Goal: Task Accomplishment & Management: Use online tool/utility

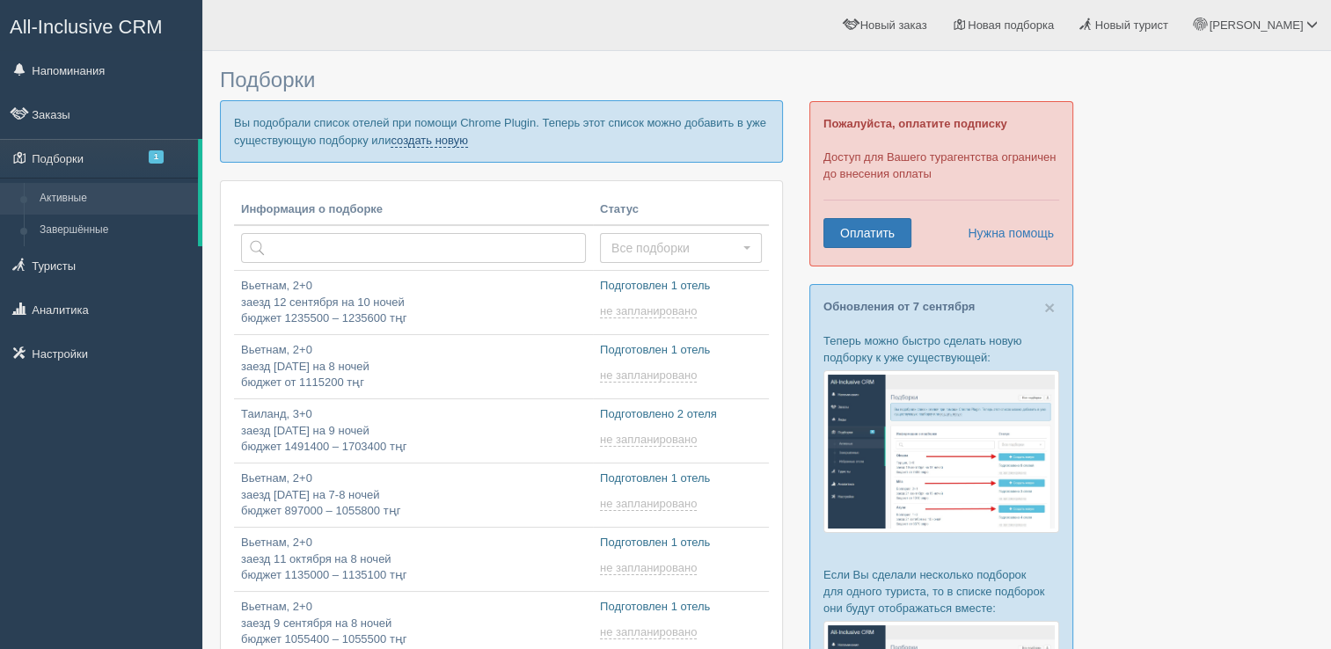
click at [449, 139] on link "создать новую" at bounding box center [429, 141] width 77 height 14
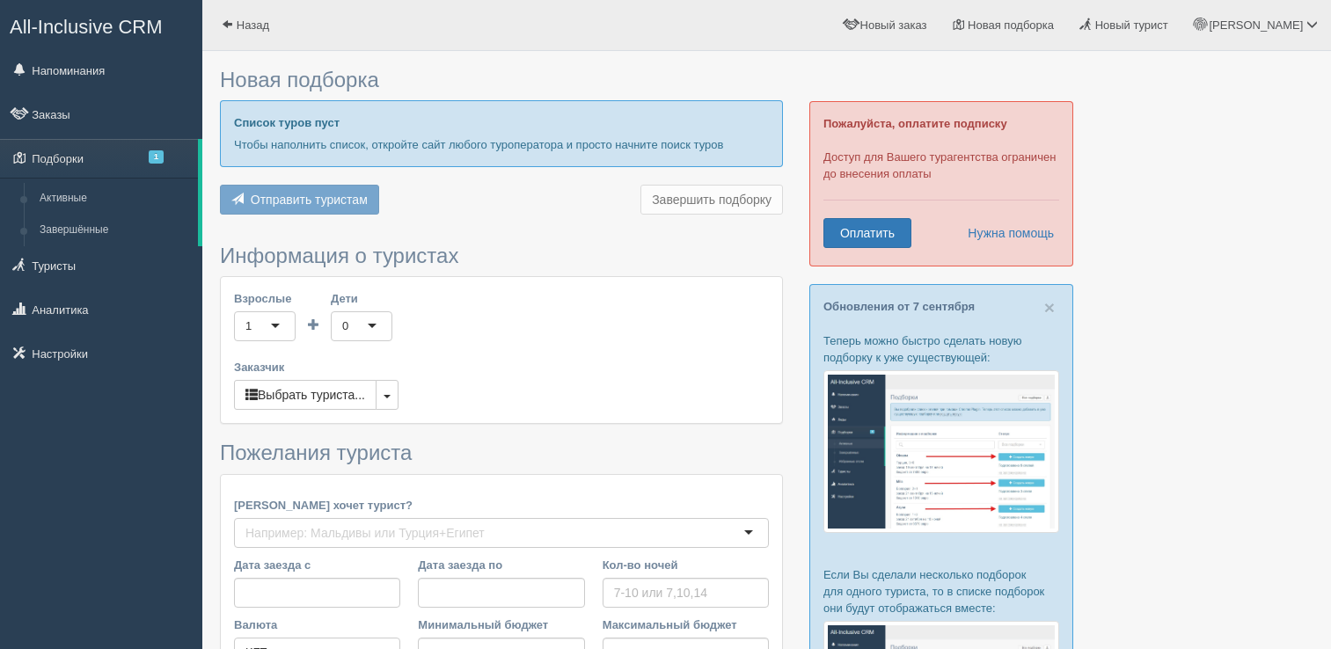
type input "10"
type input "682100"
type input "682200"
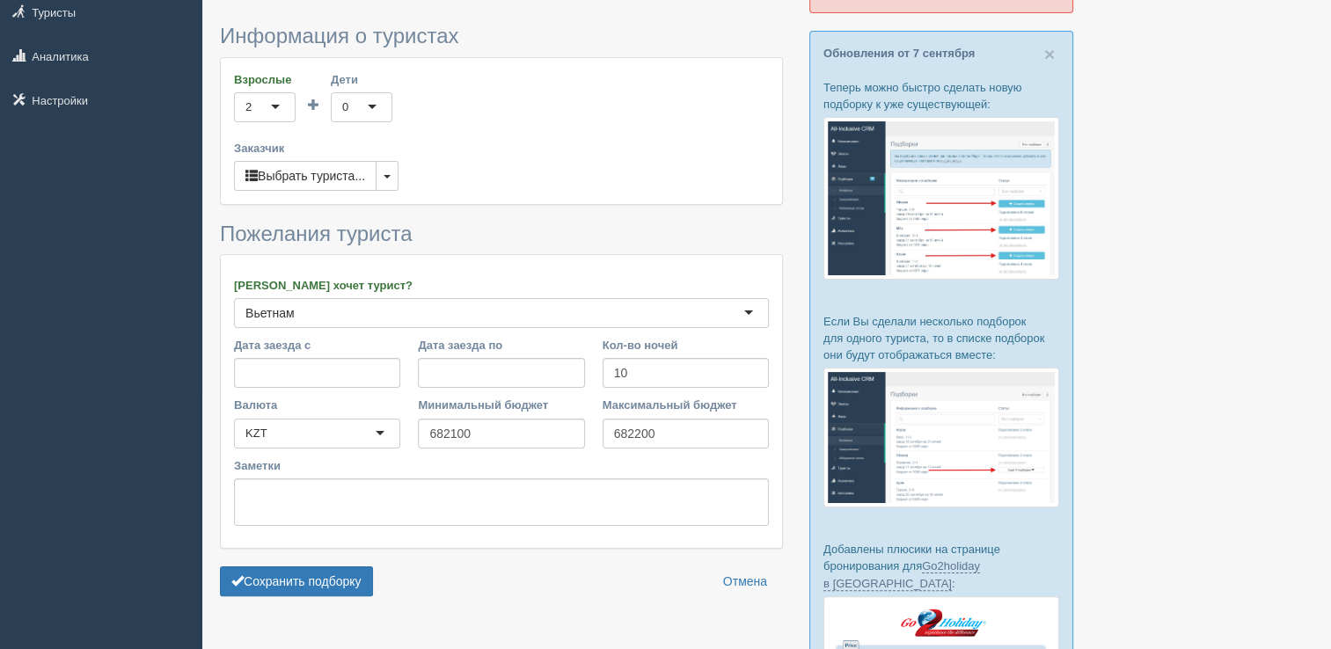
scroll to position [264, 0]
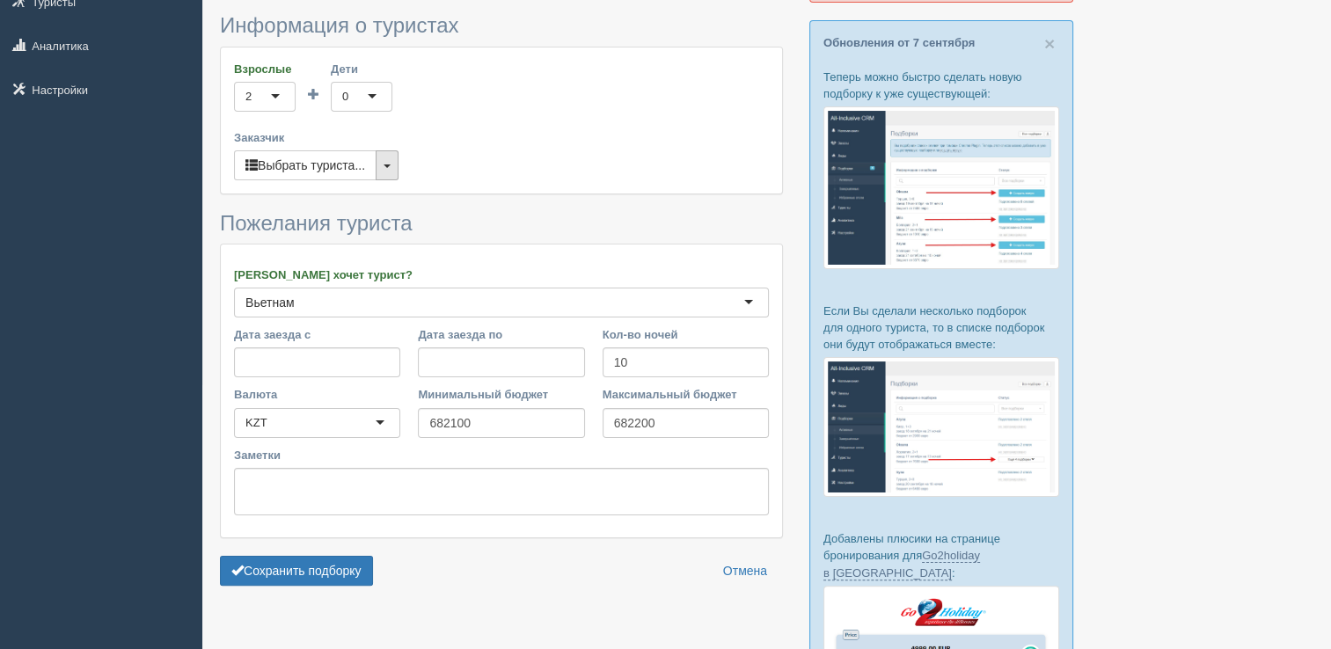
click at [389, 160] on button "button" at bounding box center [387, 165] width 23 height 30
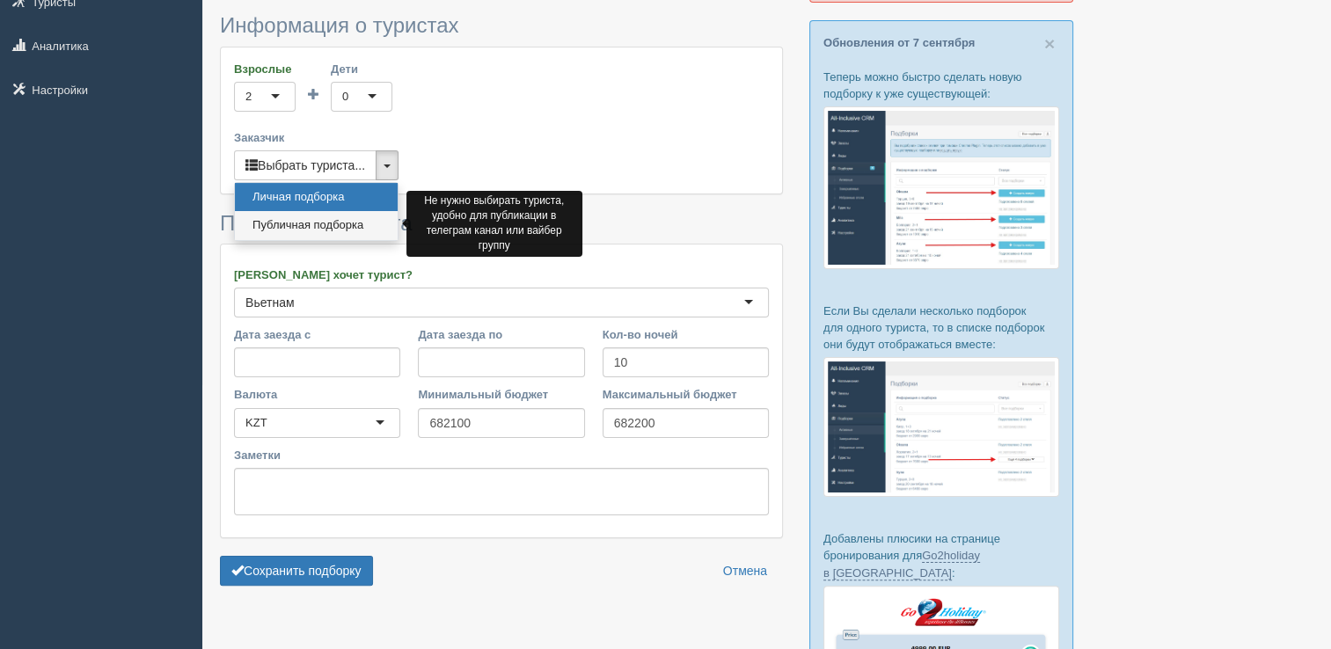
click at [319, 220] on link "Публичная подборка" at bounding box center [316, 225] width 163 height 29
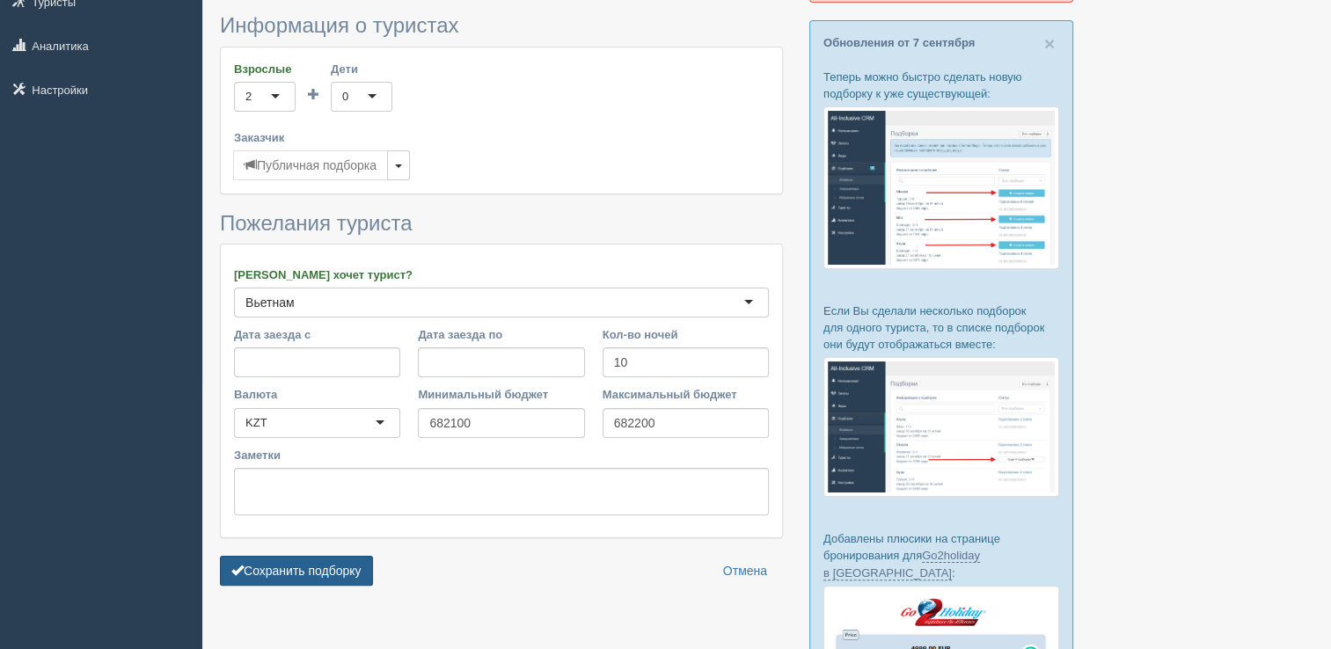
click at [334, 567] on button "Сохранить подборку" at bounding box center [296, 571] width 153 height 30
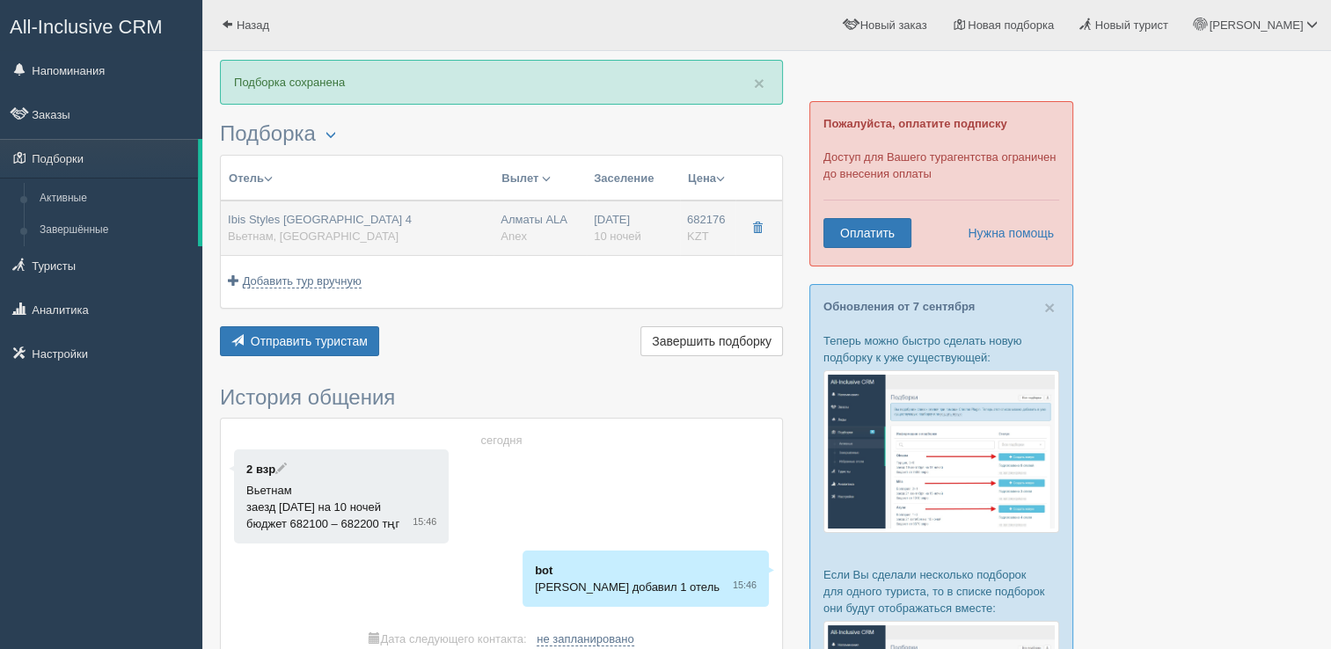
click at [383, 231] on div "Ibis Styles [GEOGRAPHIC_DATA] 4 [GEOGRAPHIC_DATA], [GEOGRAPHIC_DATA]" at bounding box center [357, 228] width 259 height 33
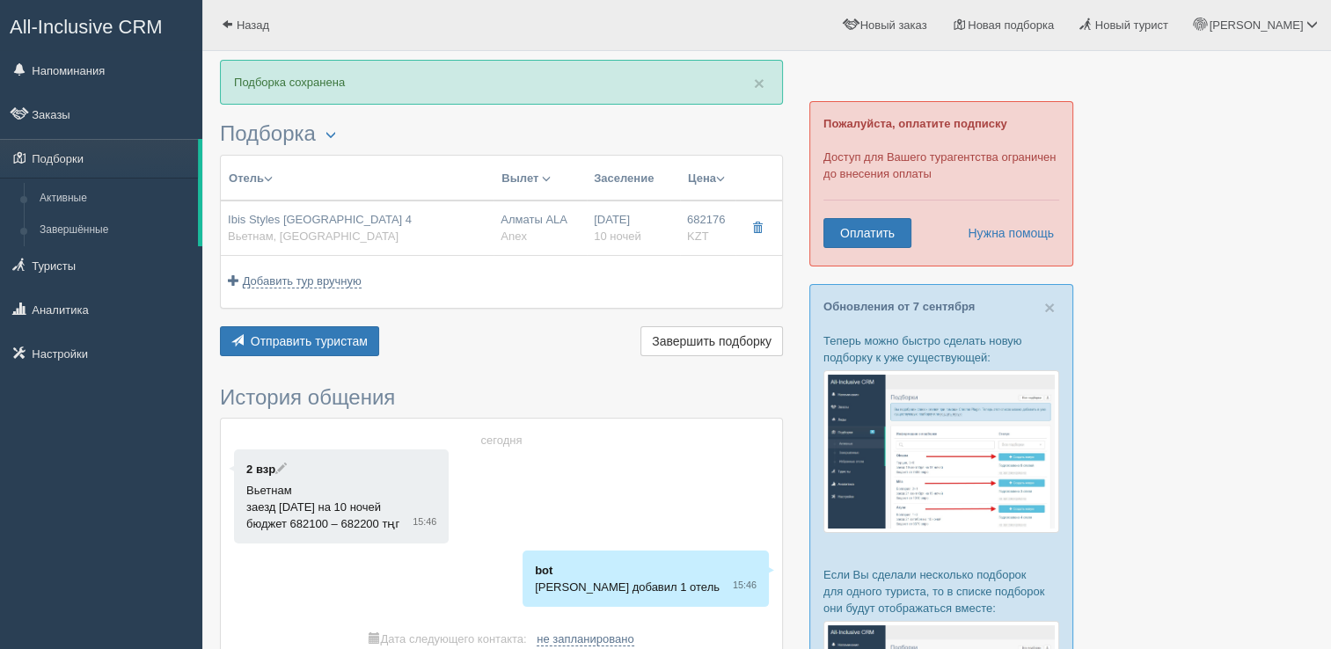
type input "Ibis Styles [GEOGRAPHIC_DATA] 4"
type input "Вьетнам"
type input "Нячанг"
type input "682176.00"
type input "Алматы ALA"
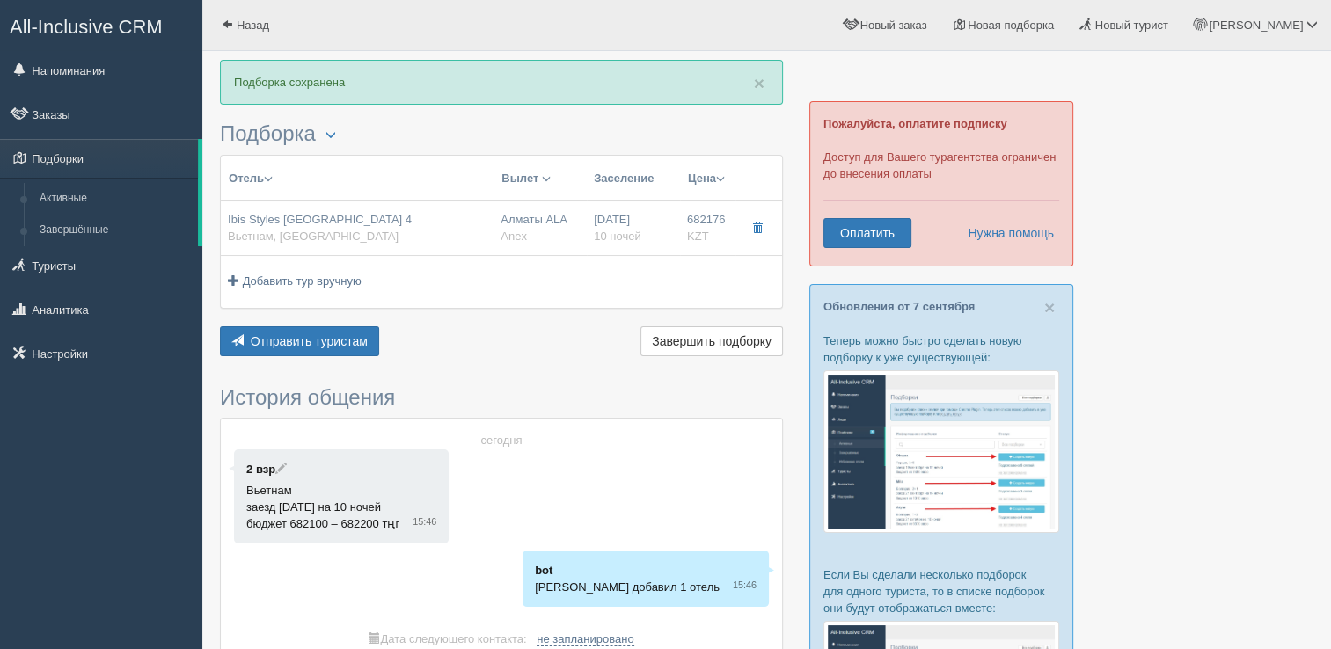
type input "Нячанг Камрань CXR"
type input "01:05"
type input "10:30"
type input "VietJet Air"
type input "17:50"
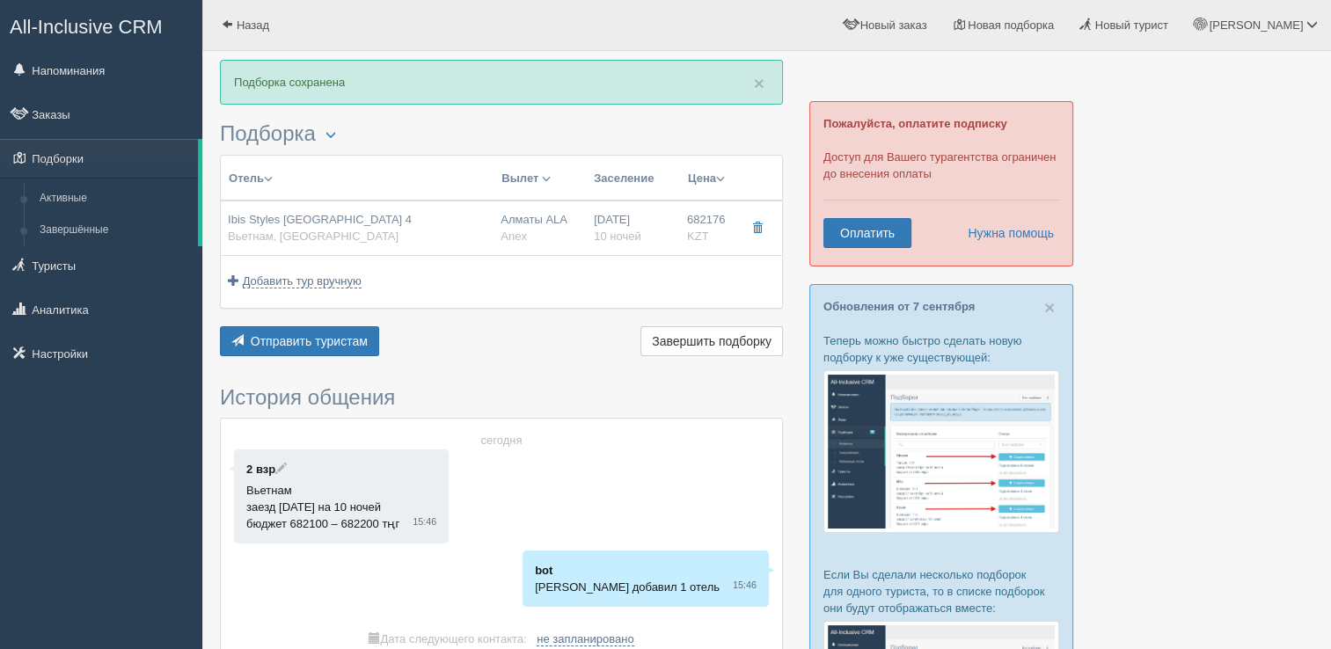
type input "23:35"
type input "10"
type input "Standard Room"
type input "BB"
type input "Anex"
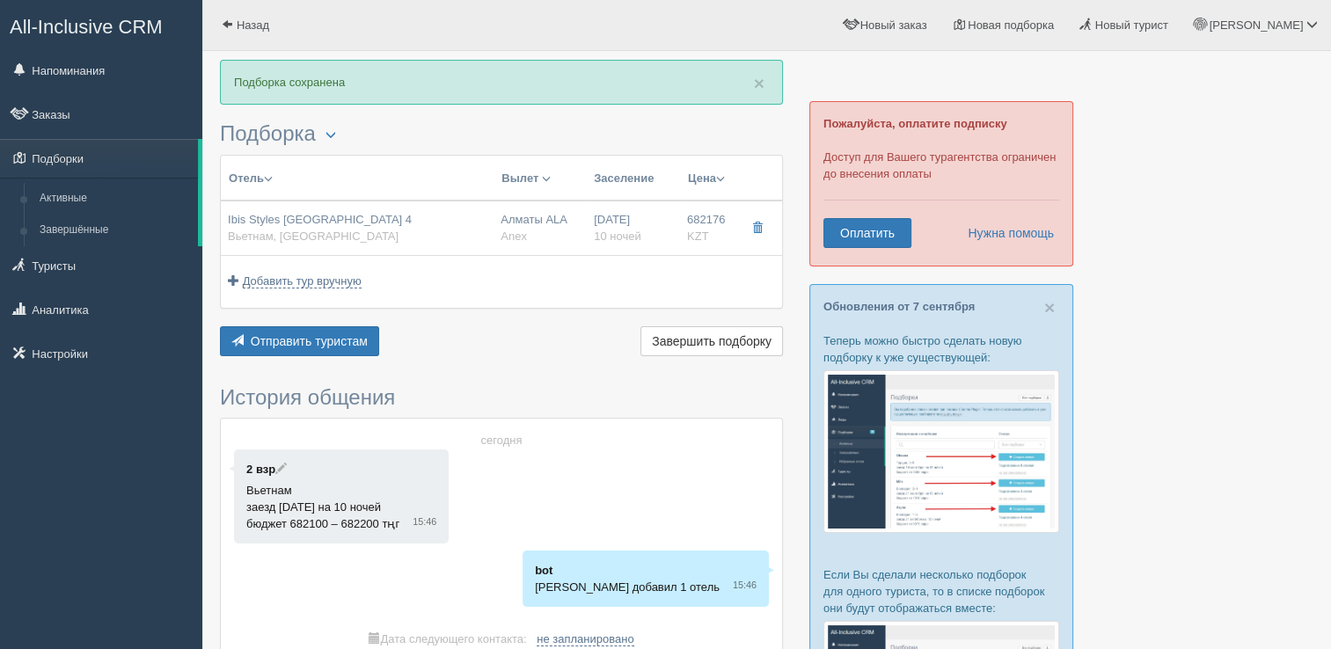
type input "[URL][DOMAIN_NAME]"
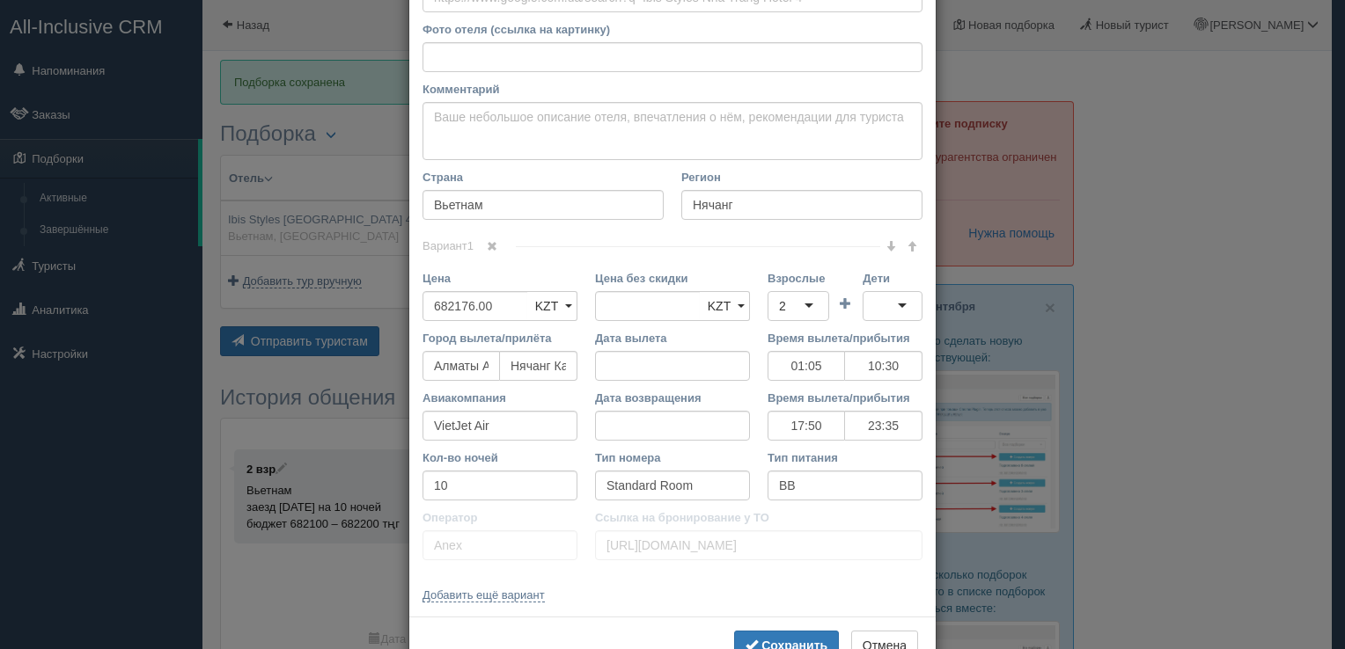
scroll to position [243, 0]
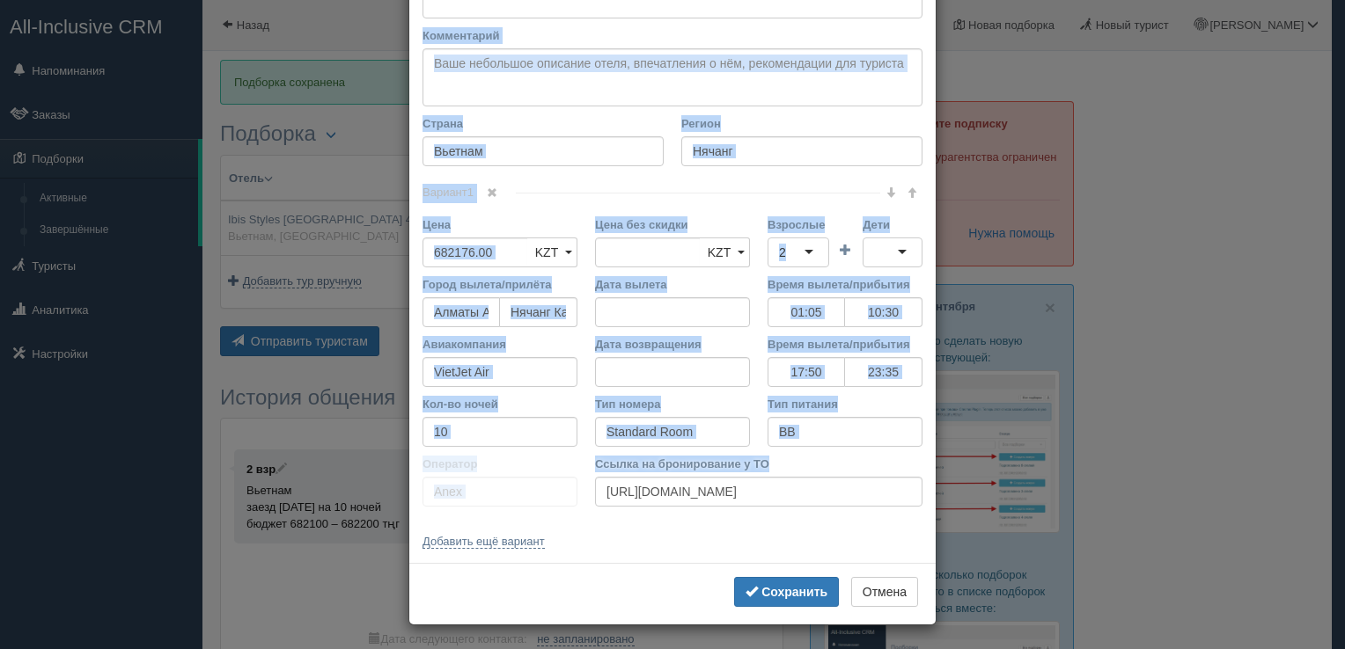
drag, startPoint x: 413, startPoint y: 94, endPoint x: 758, endPoint y: 455, distance: 499.1
click at [758, 455] on div "Название отеля Ibis Styles [GEOGRAPHIC_DATA] 4 Ссылка на отель для туриста Фото…" at bounding box center [672, 199] width 526 height 729
copy div "Loremips dolor Sitame co adipi eli seddoei Temp incid (utlabo et dolorema) Al e…"
